Goal: Communication & Community: Participate in discussion

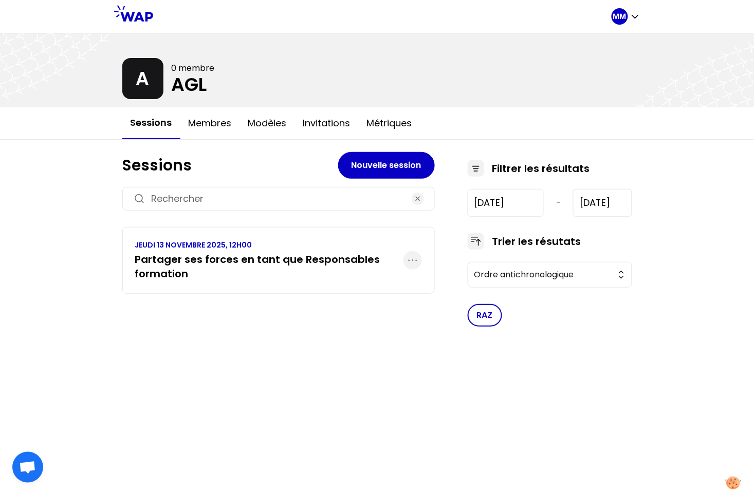
click at [258, 262] on h3 "Partager ses forces en tant que Responsables formation" at bounding box center [269, 266] width 268 height 29
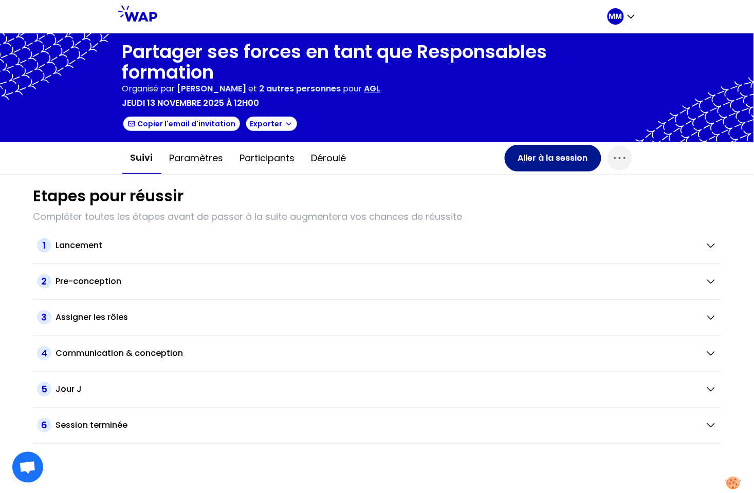
click at [542, 162] on button "Aller à la session" at bounding box center [553, 158] width 97 height 27
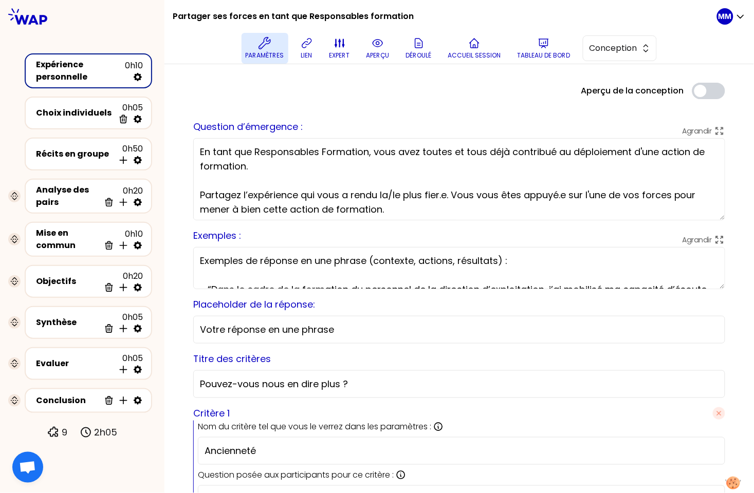
click at [262, 54] on p "Paramètres" at bounding box center [265, 55] width 39 height 8
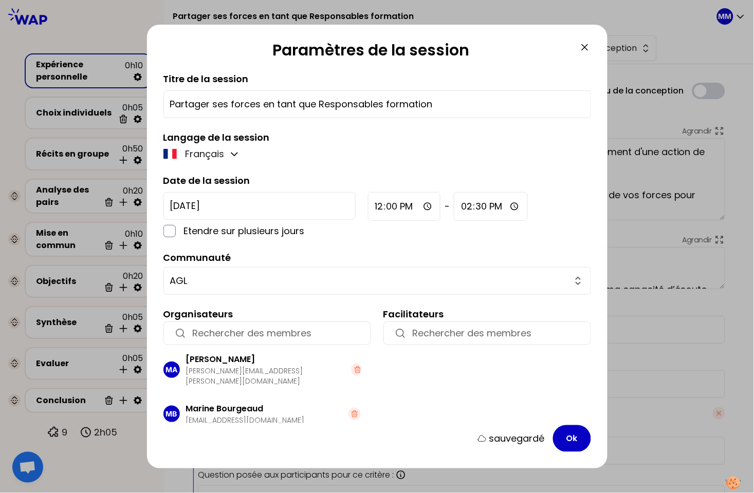
click at [276, 332] on input "button" at bounding box center [276, 333] width 167 height 14
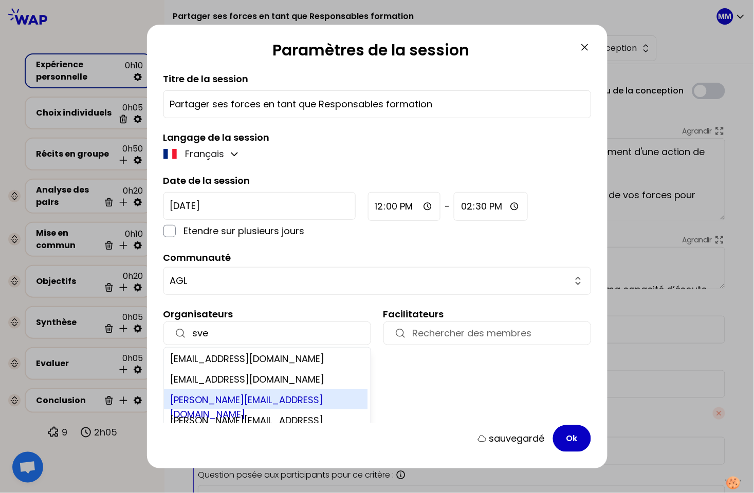
type input "sve"
click at [272, 399] on div "[PERSON_NAME][EMAIL_ADDRESS][DOMAIN_NAME]" at bounding box center [265, 399] width 203 height 21
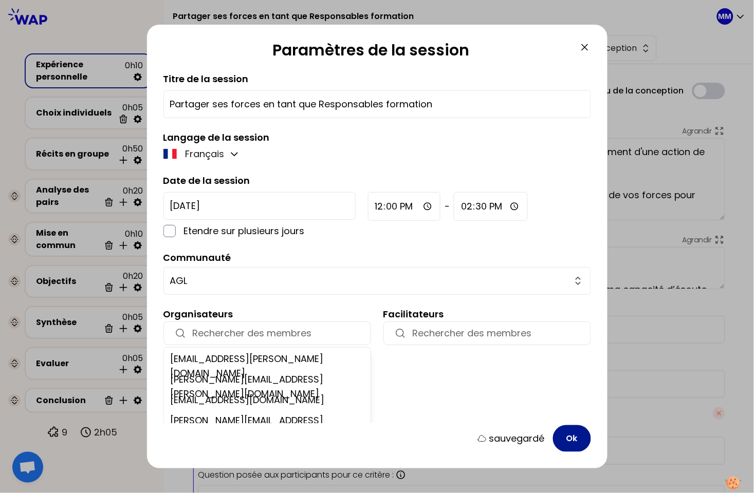
click at [571, 440] on button "Ok" at bounding box center [572, 438] width 38 height 27
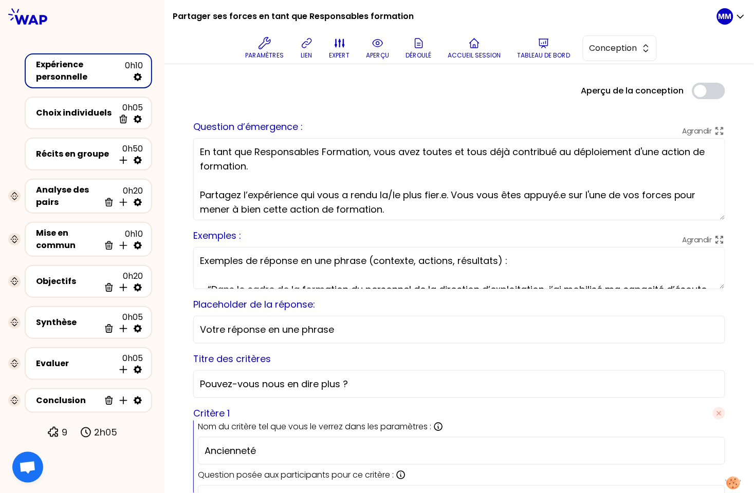
drag, startPoint x: 572, startPoint y: 153, endPoint x: 574, endPoint y: 166, distance: 13.4
click at [578, 166] on textarea "En tant que Responsables Formation, vous avez toutes et tous déjà contribué au …" at bounding box center [459, 179] width 532 height 82
